Goal: Task Accomplishment & Management: Use online tool/utility

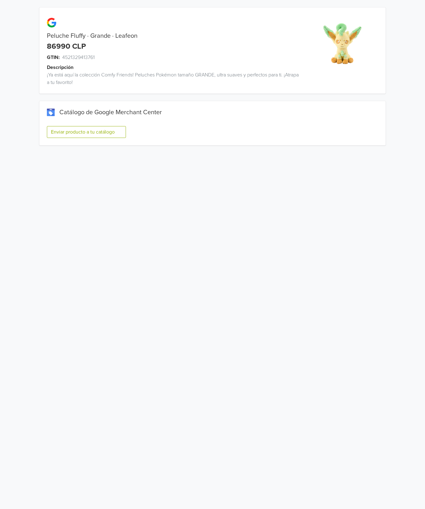
click at [88, 132] on button "Enviar producto a tu catálogo" at bounding box center [86, 132] width 79 height 12
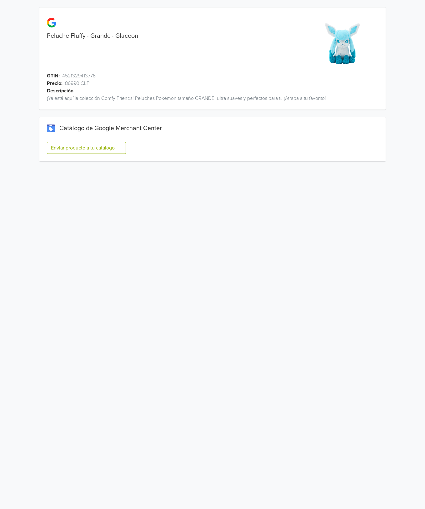
click at [111, 146] on button "Enviar producto a tu catálogo" at bounding box center [86, 148] width 79 height 12
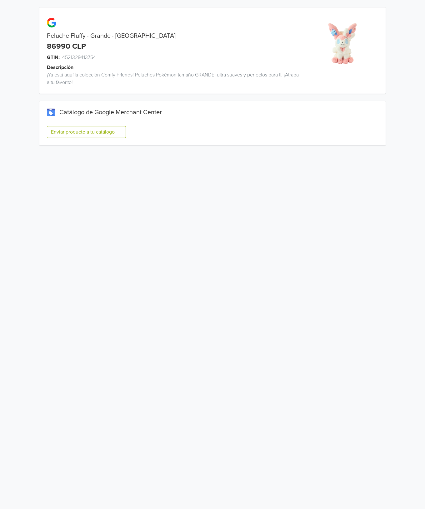
click at [103, 133] on button "Enviar producto a tu catálogo" at bounding box center [86, 132] width 79 height 12
